Goal: Task Accomplishment & Management: Manage account settings

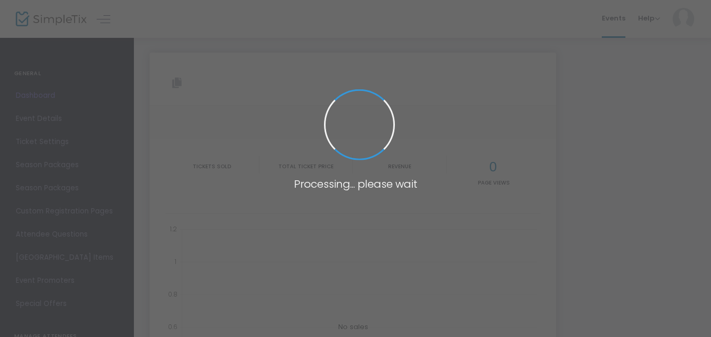
type input "[URL][DOMAIN_NAME]"
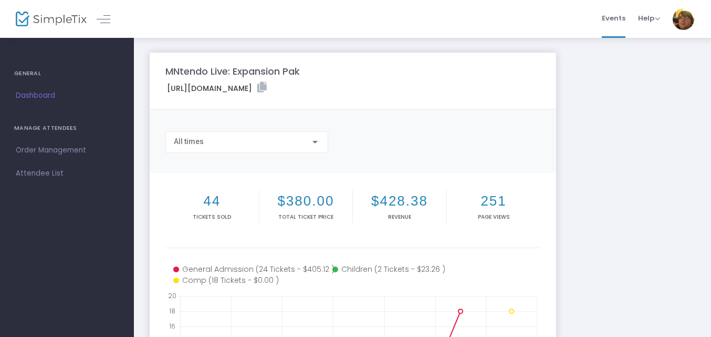
click at [633, 120] on div "MNtendo Live: Expansion Pak https://www.simpletix.com/e/mntendo-live-expansion-…" at bounding box center [422, 314] width 556 height 523
